Goal: Transaction & Acquisition: Subscribe to service/newsletter

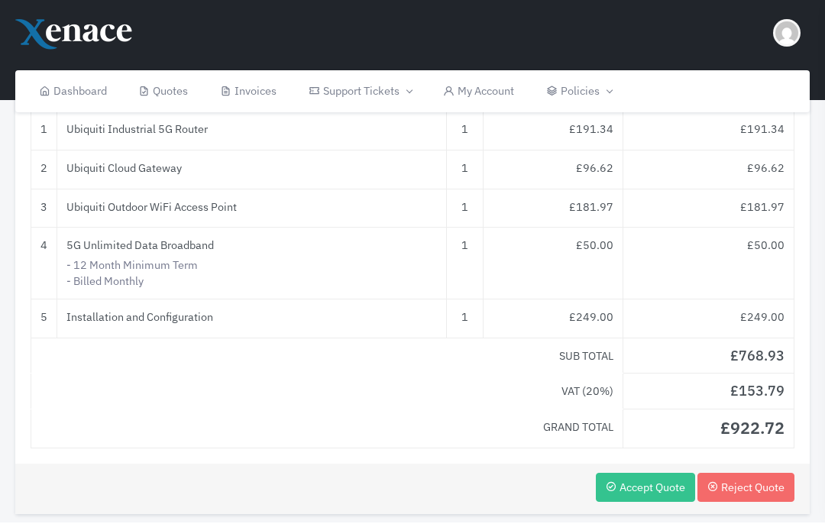
scroll to position [288, 0]
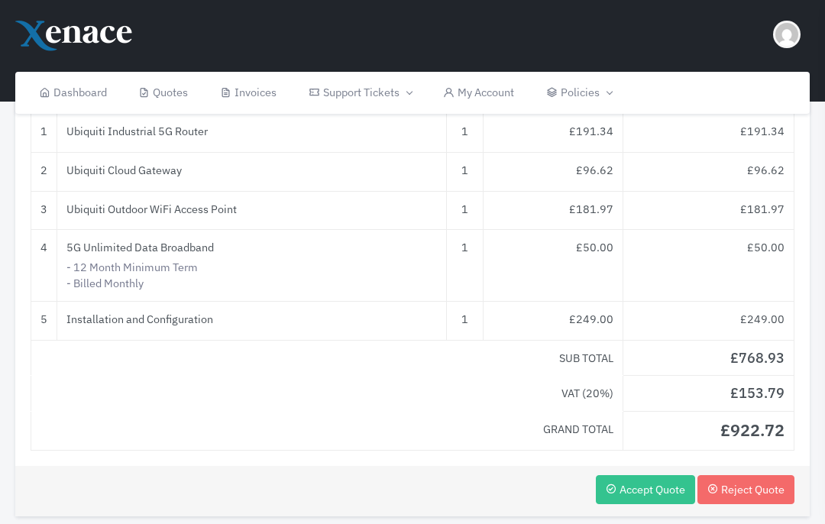
click at [648, 475] on button "Accept Quote" at bounding box center [645, 490] width 99 height 30
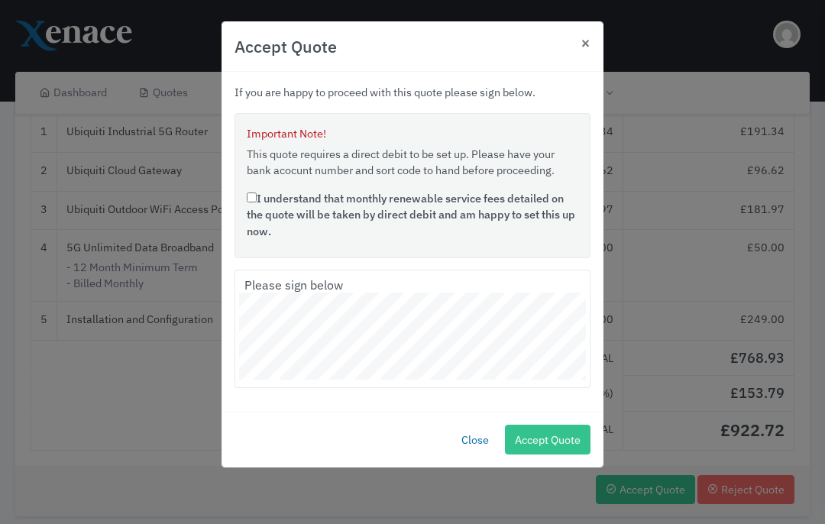
click at [268, 196] on label "I understand that monthly renewable service fees detailed on the quote will be …" at bounding box center [412, 215] width 331 height 50
click at [257, 196] on input "I understand that monthly renewable service fees detailed on the quote will be …" at bounding box center [252, 197] width 10 height 10
checkbox input "true"
click at [341, 270] on div "Please sign below" at bounding box center [412, 329] width 356 height 119
click at [558, 441] on button "Accept Quote" at bounding box center [548, 440] width 86 height 30
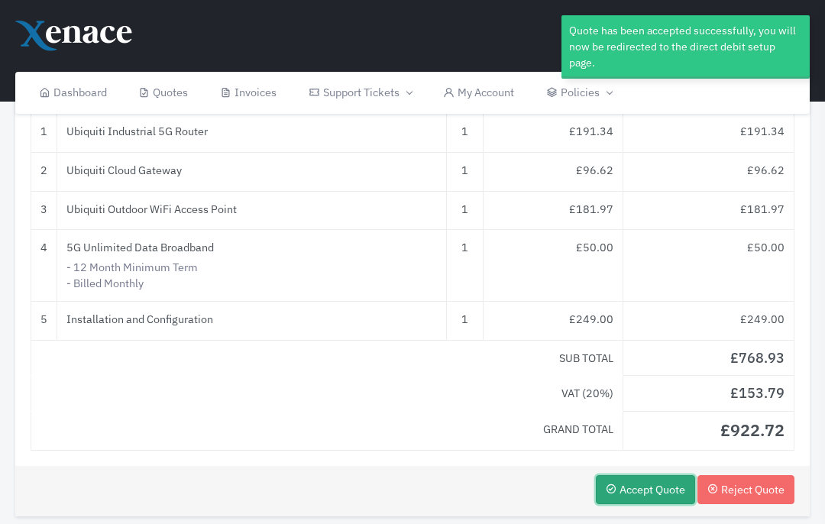
scroll to position [351, 0]
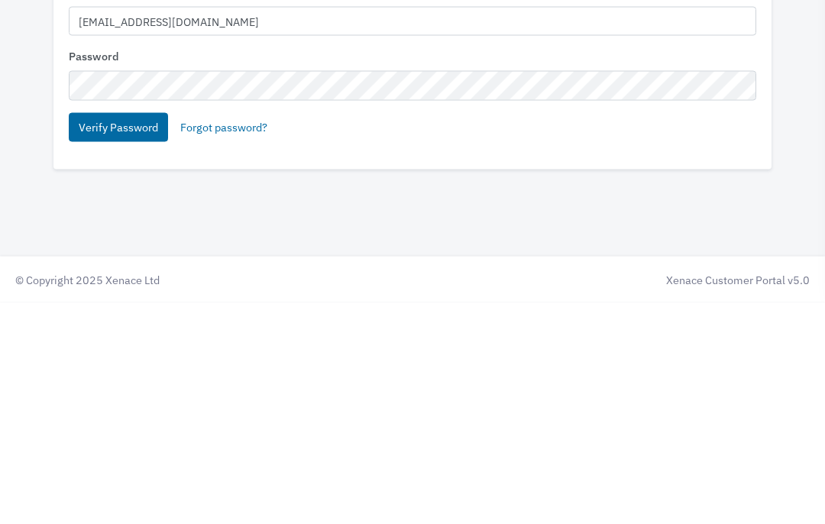
click at [119, 335] on button "Verify Password" at bounding box center [118, 350] width 99 height 30
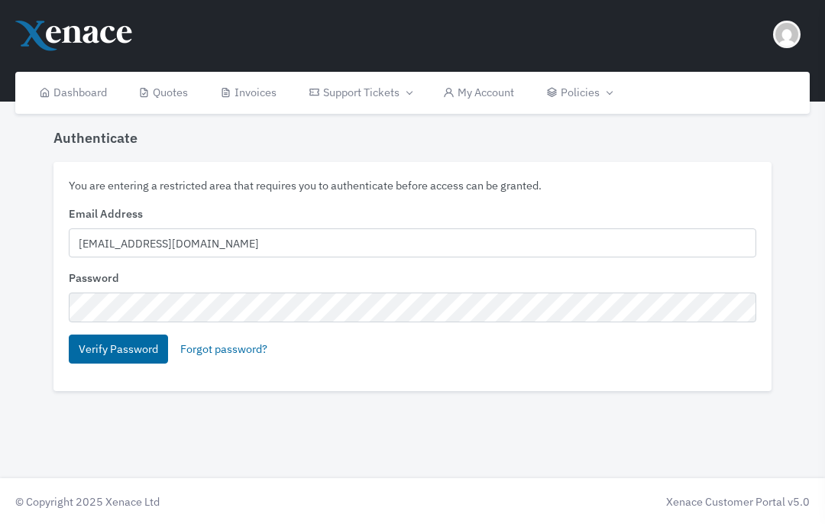
click at [123, 349] on button "Verify Password" at bounding box center [118, 350] width 99 height 30
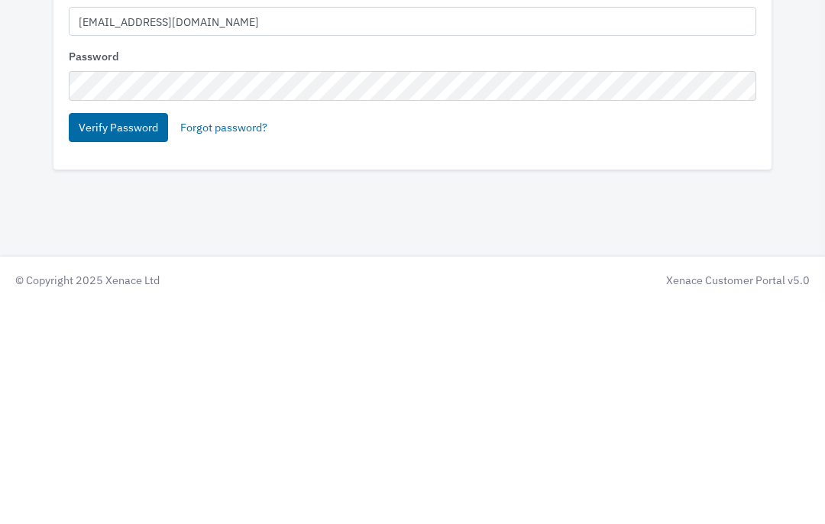
click at [116, 335] on button "Verify Password" at bounding box center [118, 350] width 99 height 30
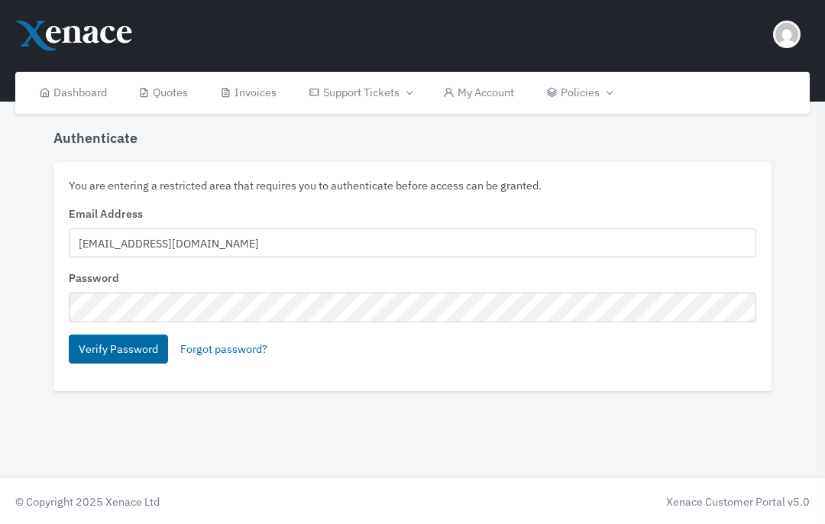
click at [123, 354] on button "Verify Password" at bounding box center [118, 350] width 99 height 30
click at [122, 349] on button "Verify Password" at bounding box center [118, 350] width 99 height 30
click at [131, 349] on button "Verify Password" at bounding box center [118, 350] width 99 height 30
click at [108, 338] on button "Verify Password" at bounding box center [118, 350] width 99 height 30
